Goal: Check status: Check status

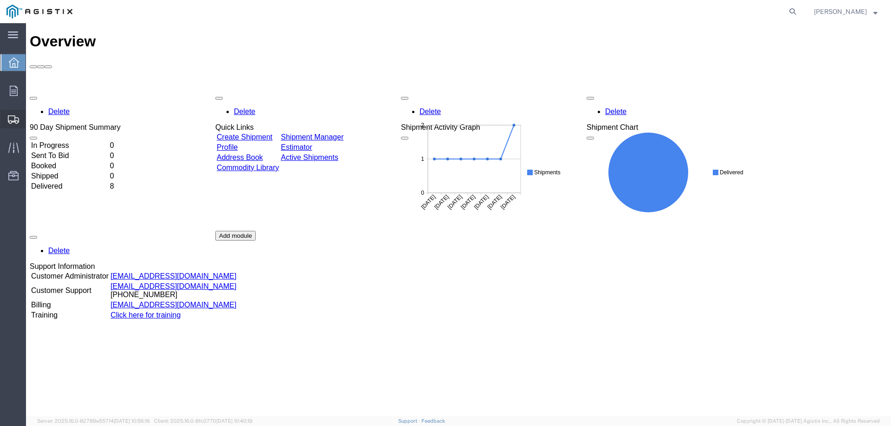
click at [0, 0] on span "Shipment Manager" at bounding box center [0, 0] width 0 height 0
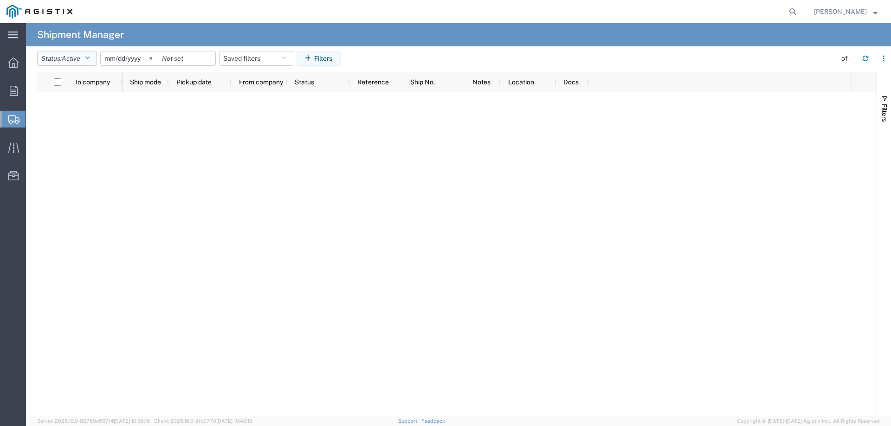
click at [93, 58] on button "Status: Active" at bounding box center [67, 58] width 60 height 15
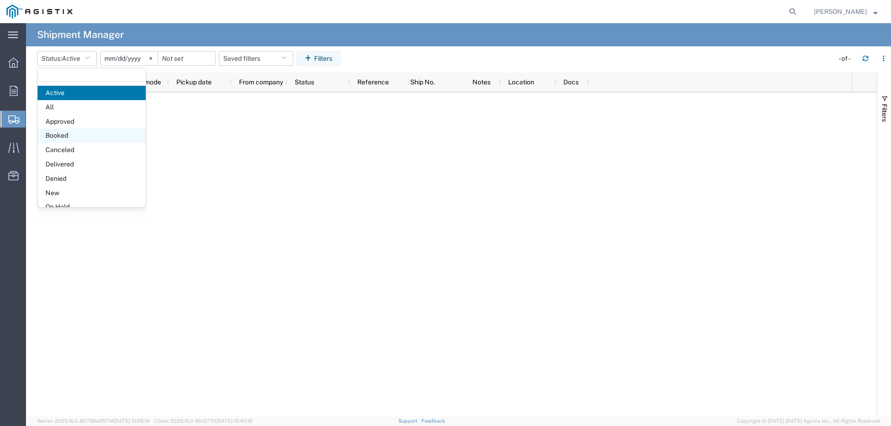
click at [80, 135] on span "Booked" at bounding box center [92, 136] width 108 height 14
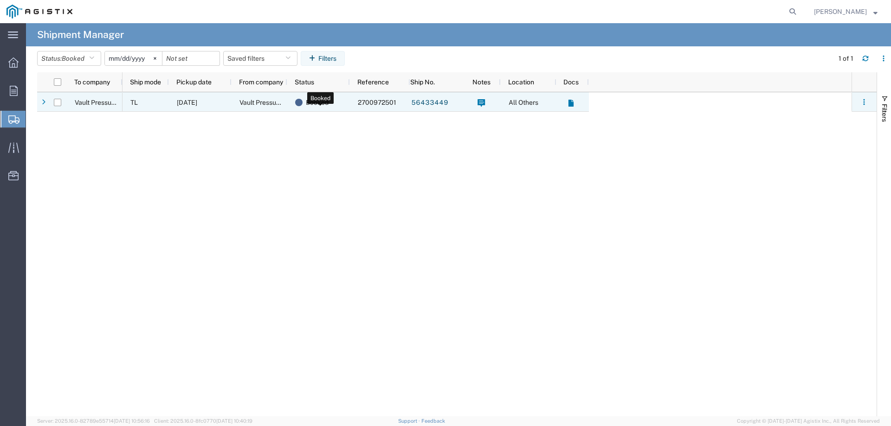
click at [334, 101] on div "Booked" at bounding box center [320, 102] width 51 height 19
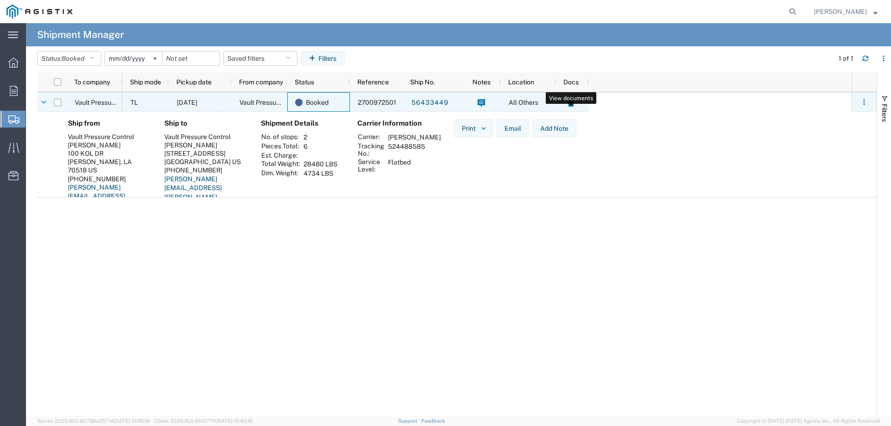
click at [572, 101] on icon at bounding box center [573, 101] width 2 height 2
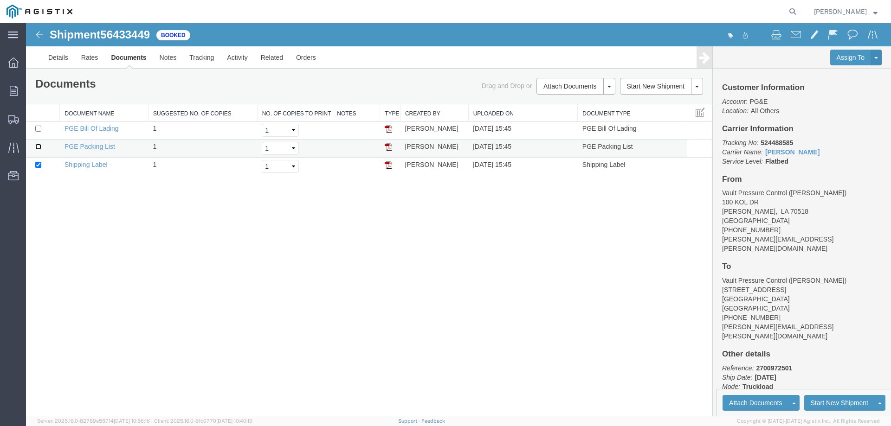
click at [39, 148] on input "checkbox" at bounding box center [38, 147] width 6 height 6
checkbox input "true"
click at [40, 132] on td at bounding box center [43, 131] width 34 height 18
click at [38, 129] on input "checkbox" at bounding box center [38, 129] width 6 height 6
checkbox input "true"
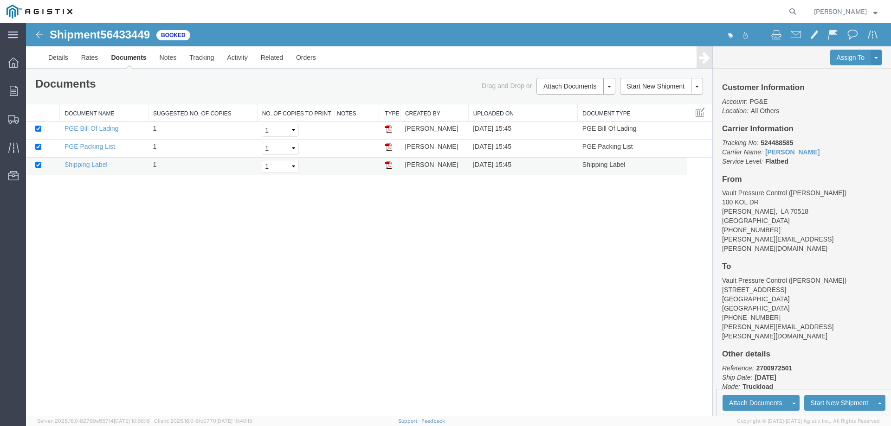
click at [389, 164] on img at bounding box center [388, 164] width 7 height 7
click at [388, 147] on img at bounding box center [388, 146] width 7 height 7
click at [387, 130] on img at bounding box center [388, 128] width 7 height 7
